Goal: Transaction & Acquisition: Purchase product/service

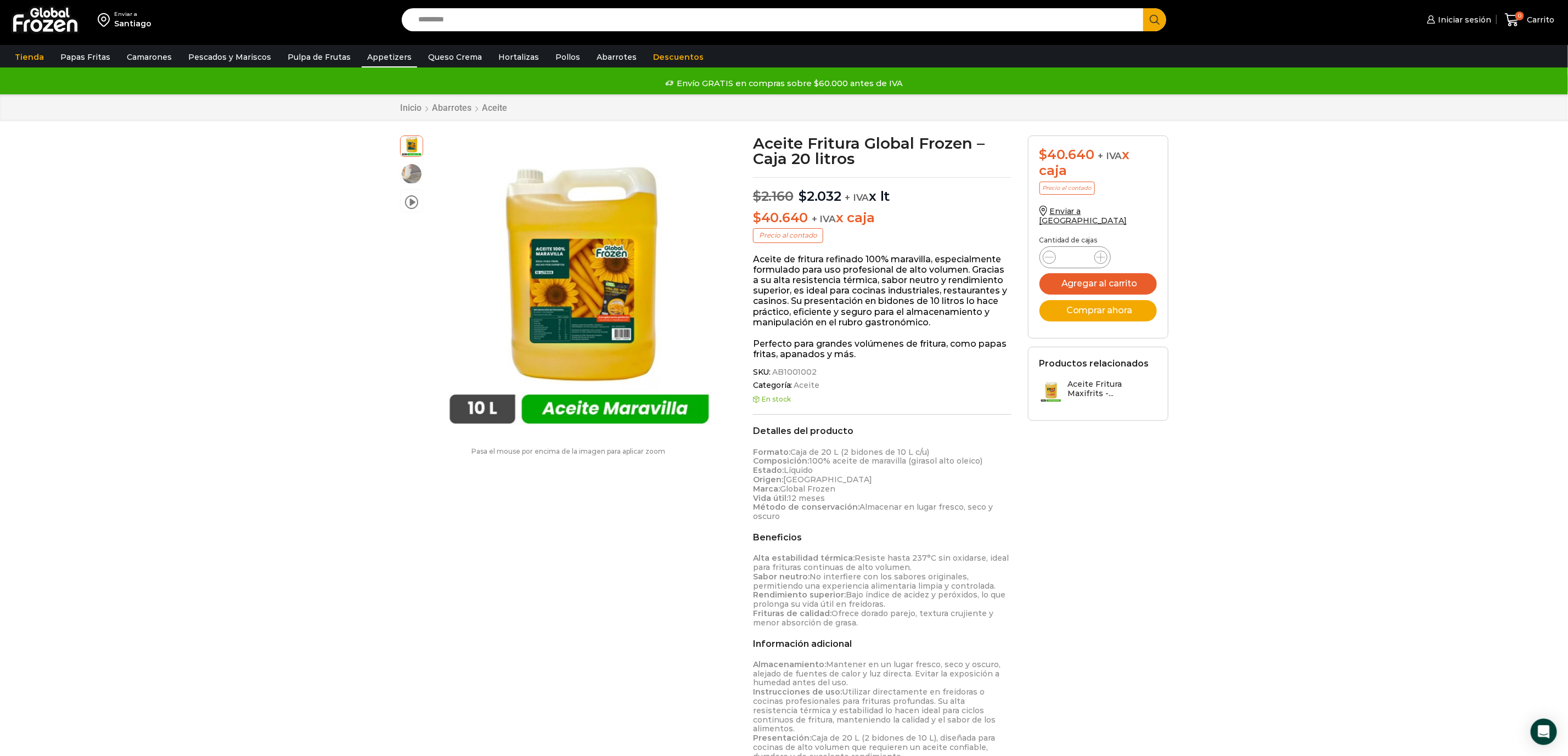
click at [381, 62] on link "Appetizers" at bounding box center [389, 57] width 55 height 21
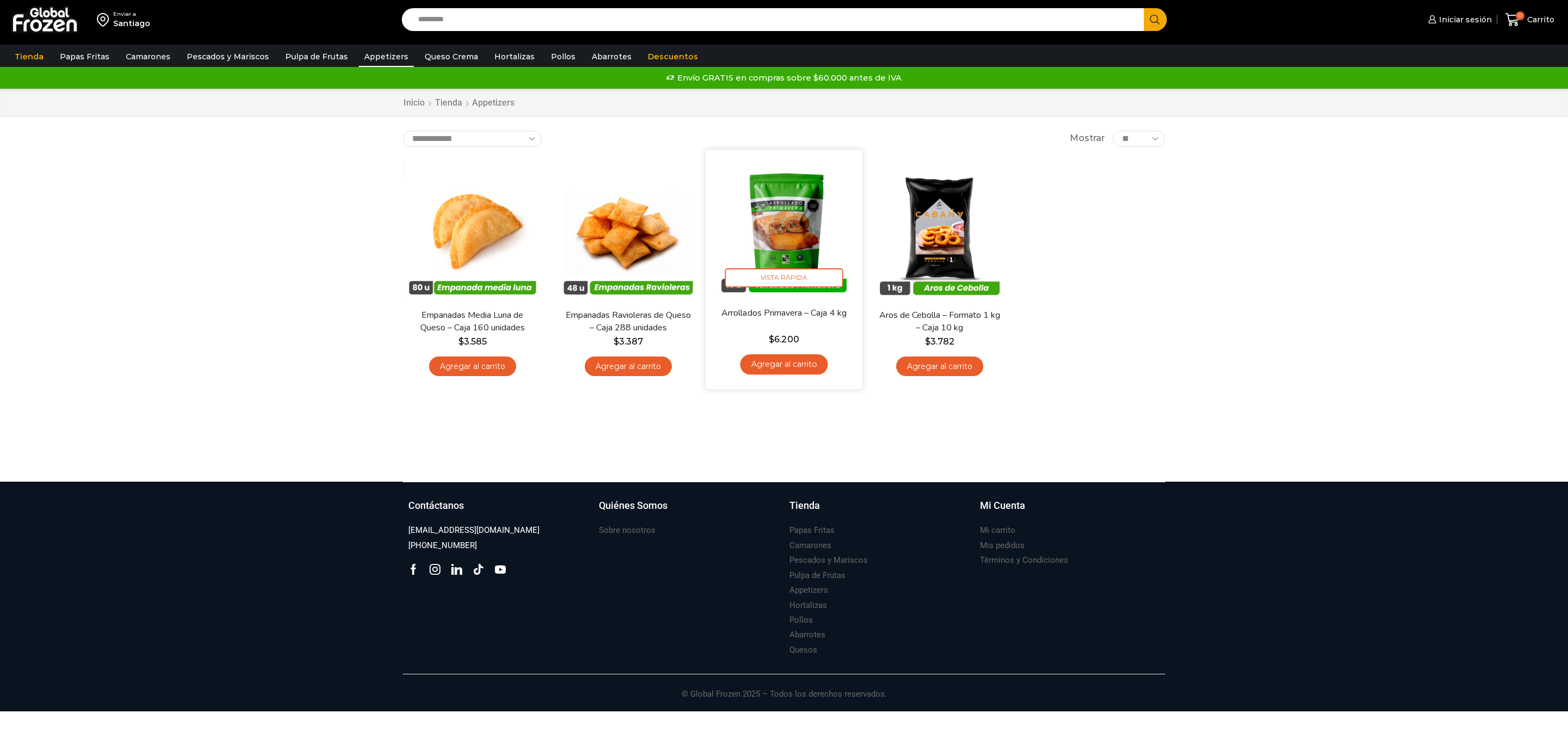
click at [784, 244] on img at bounding box center [784, 228] width 141 height 141
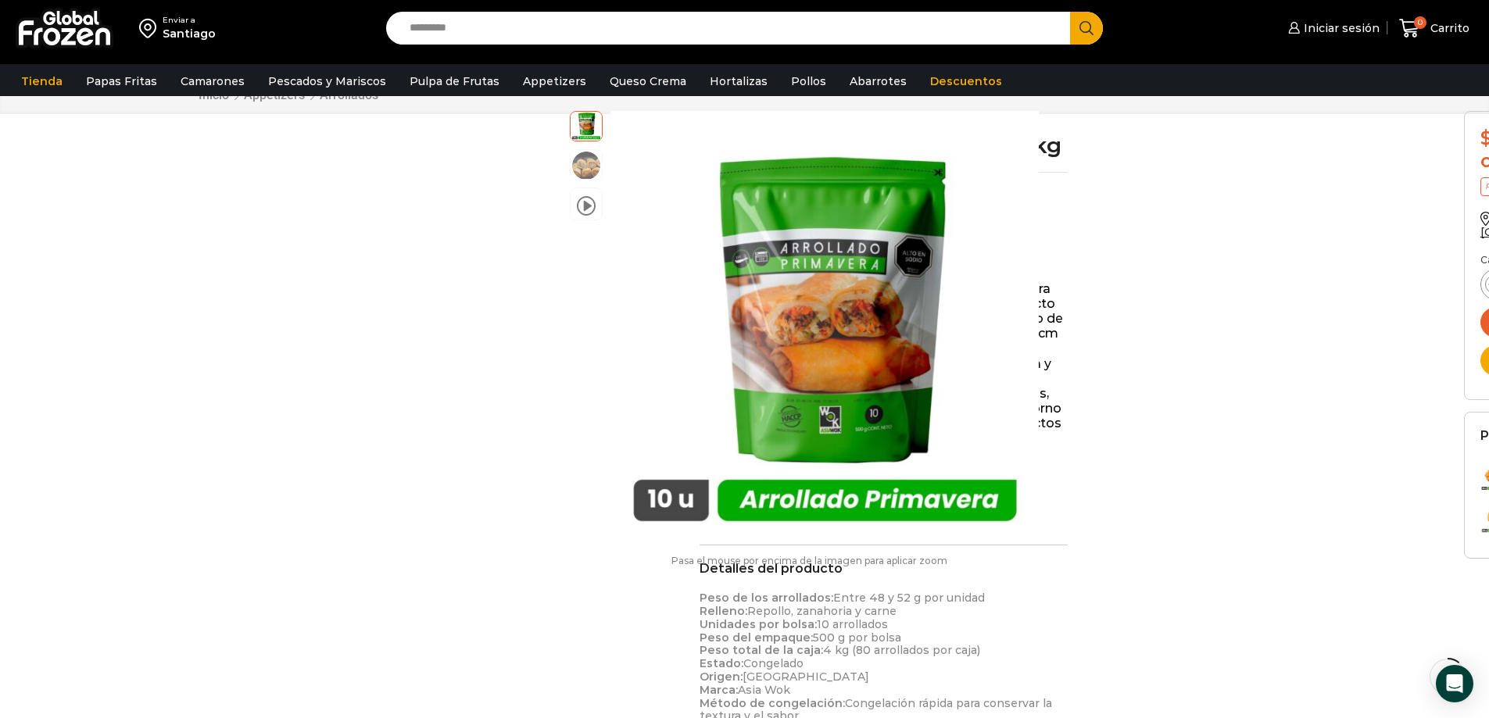
scroll to position [157, 0]
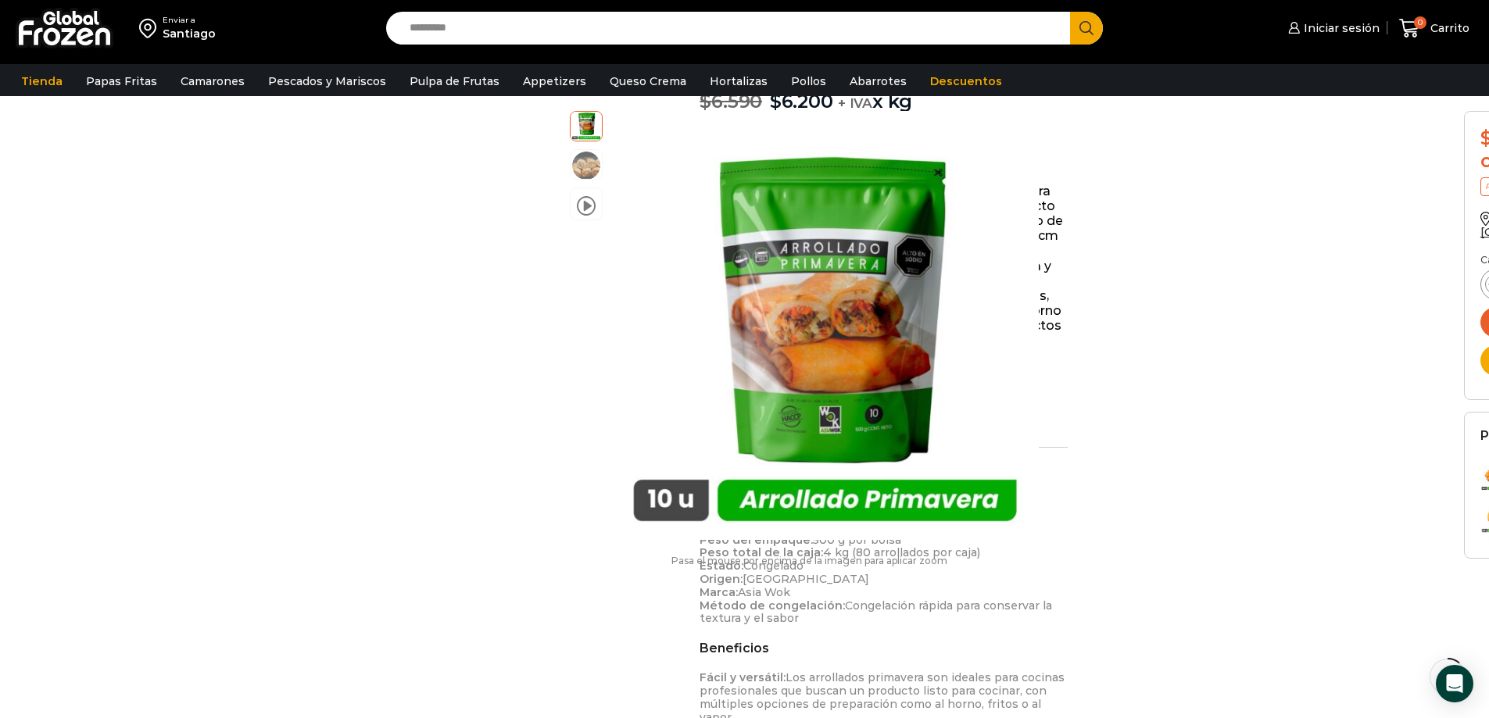
click at [1254, 299] on div at bounding box center [1191, 255] width 223 height 437
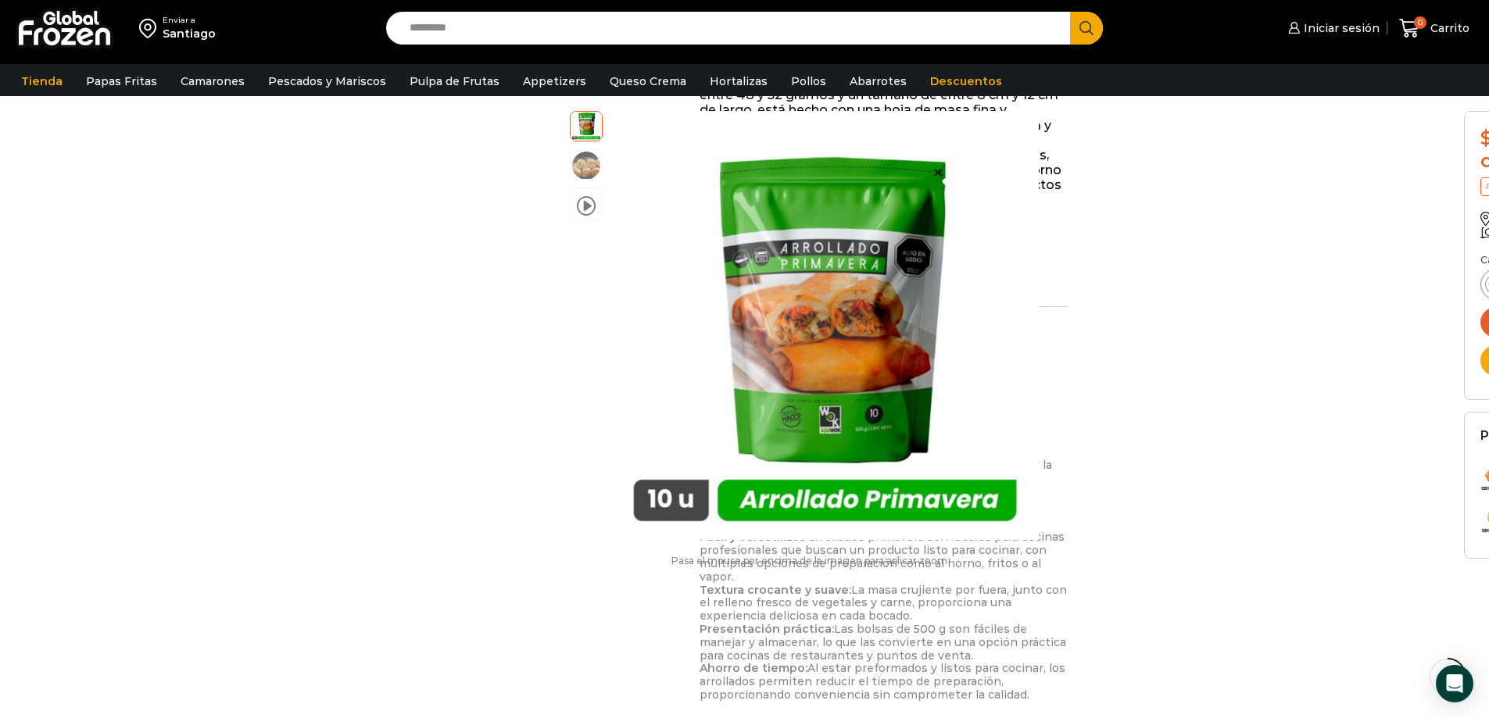
scroll to position [313, 0]
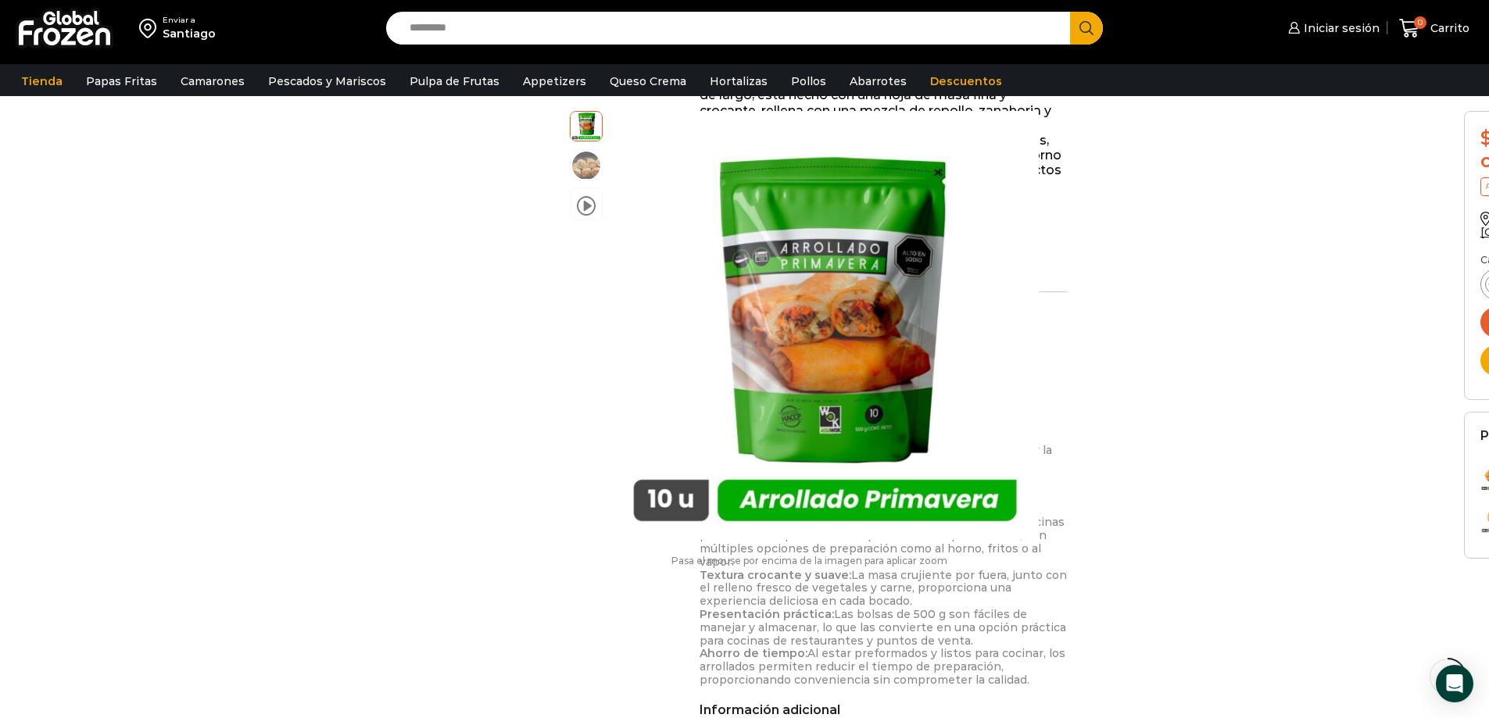
click at [1293, 189] on div at bounding box center [1191, 99] width 223 height 437
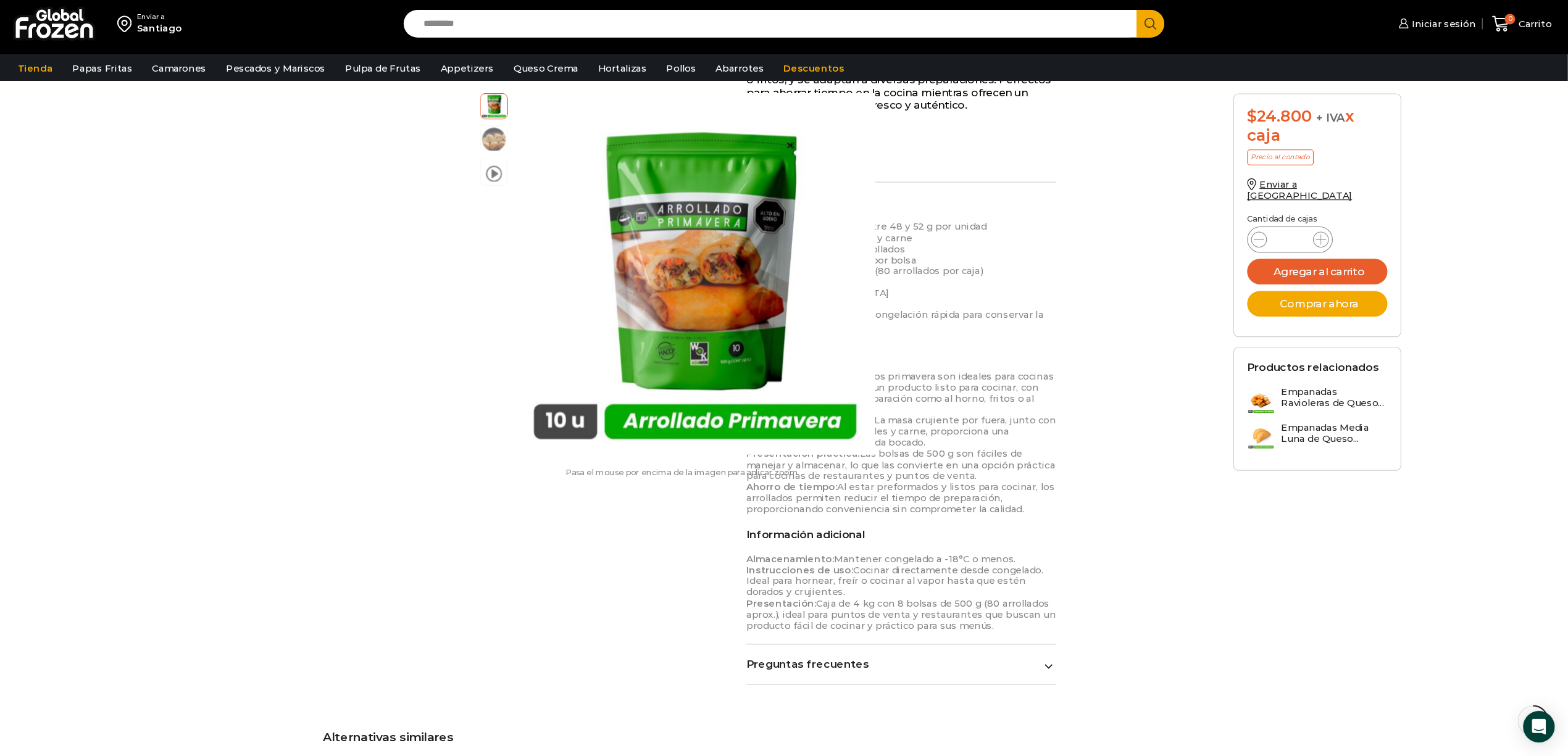
scroll to position [309, 0]
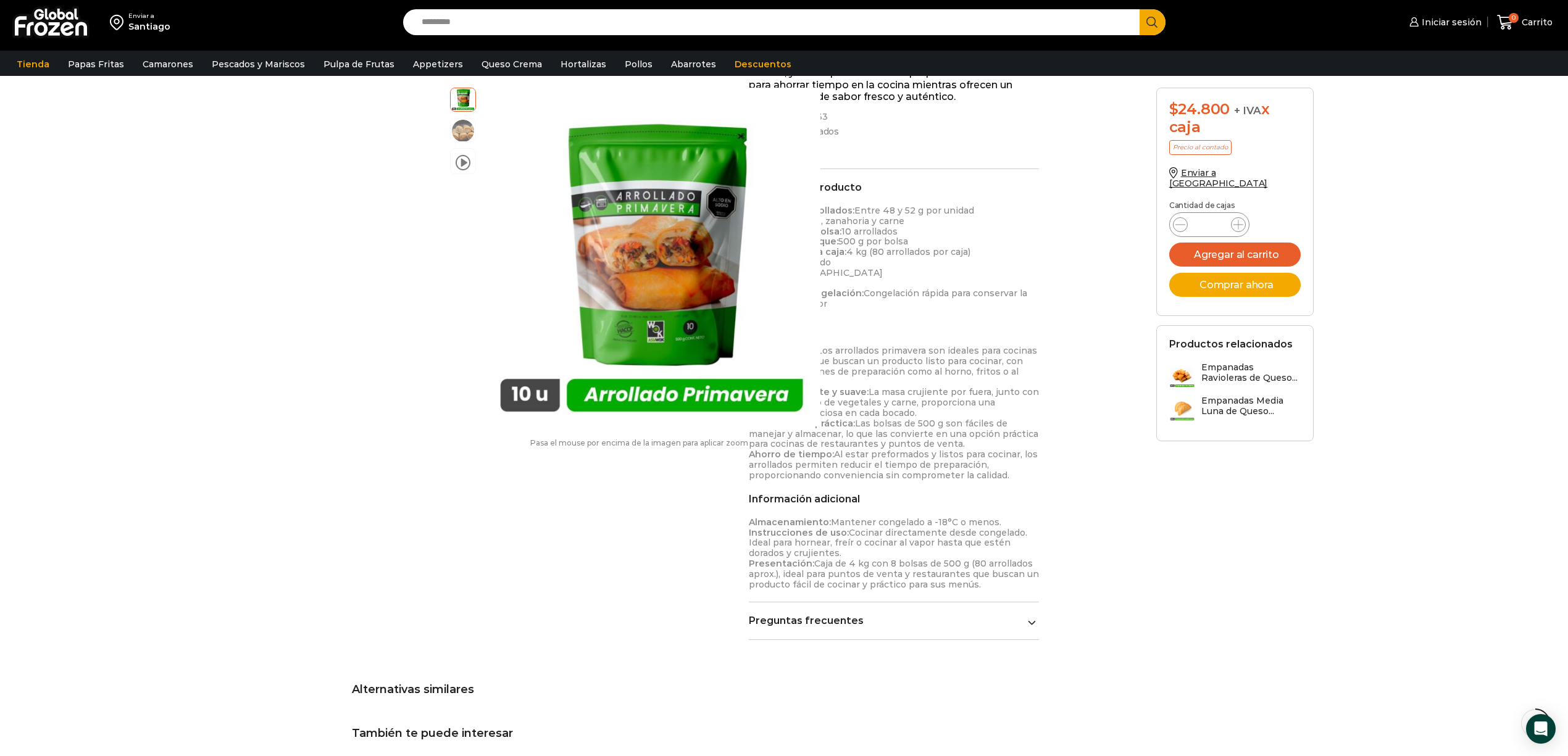
click at [1130, 279] on div "video Pasa el mouse por encima de la imagen para aplicar zoom Arrollados Primav…" at bounding box center [784, 415] width 883 height 1143
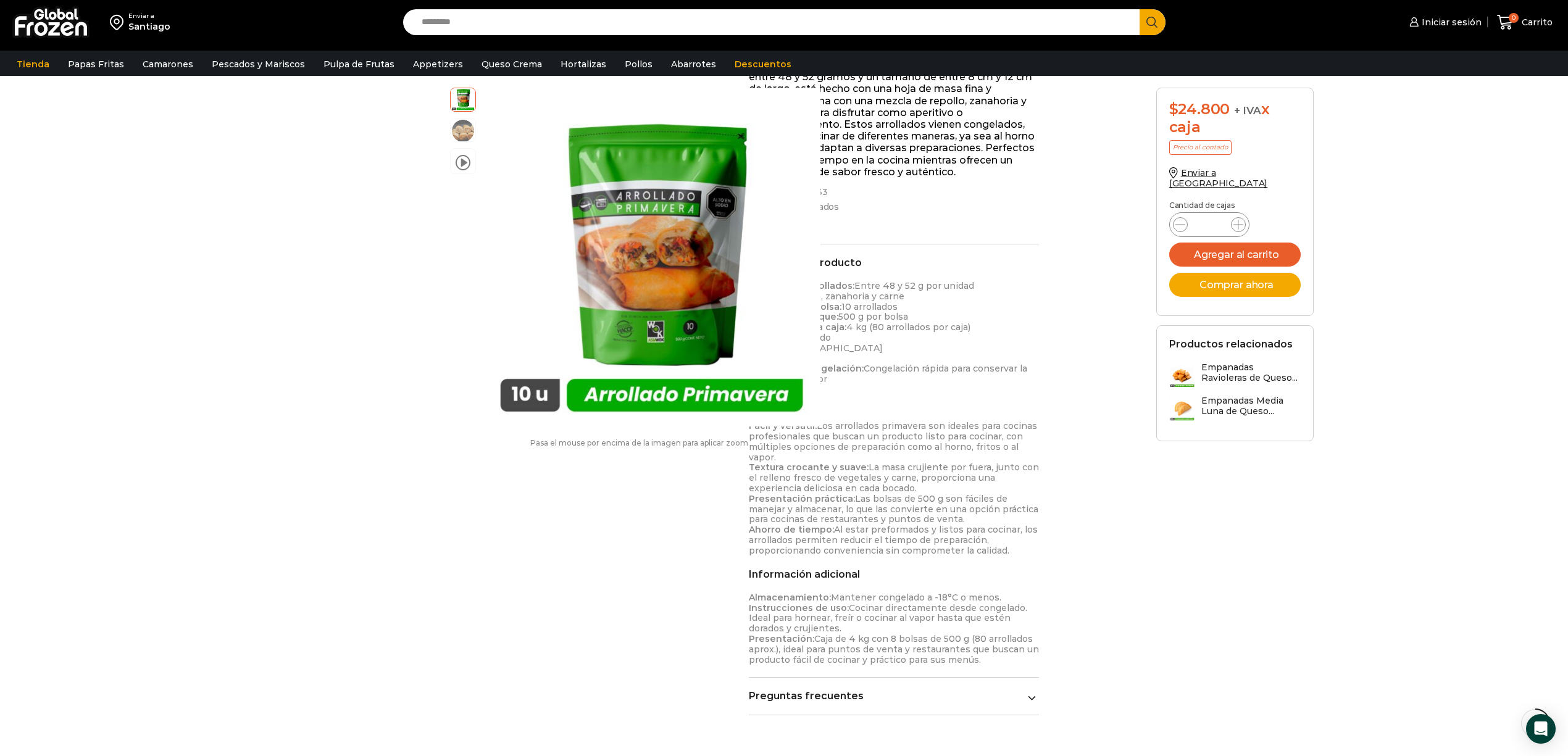
scroll to position [0, 0]
